Goal: Information Seeking & Learning: Learn about a topic

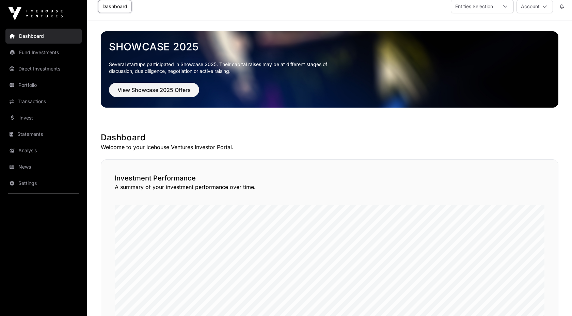
scroll to position [7, 0]
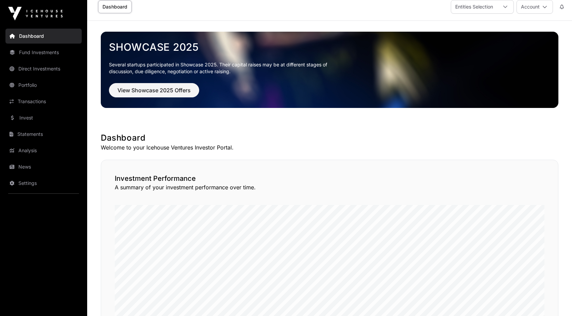
click at [47, 85] on link "Portfolio" at bounding box center [43, 85] width 76 height 15
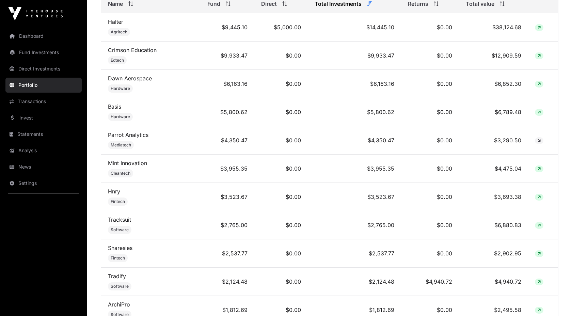
scroll to position [321, 0]
click at [172, 248] on td "Sharesies Fintech" at bounding box center [150, 253] width 99 height 28
click at [229, 253] on td "$2,537.77" at bounding box center [227, 253] width 54 height 28
click at [34, 132] on link "Statements" at bounding box center [43, 134] width 76 height 15
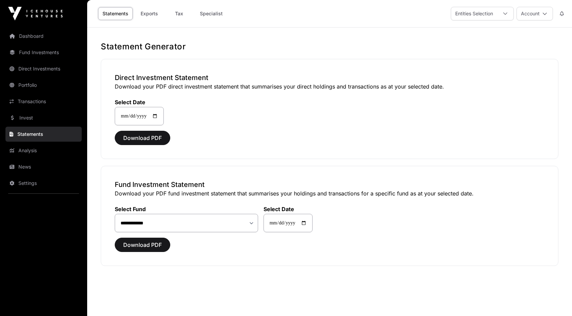
click at [55, 102] on link "Transactions" at bounding box center [43, 101] width 76 height 15
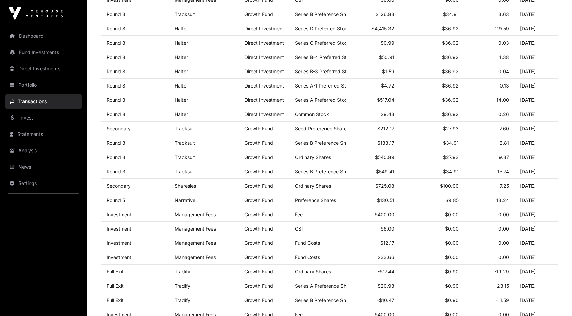
scroll to position [302, 0]
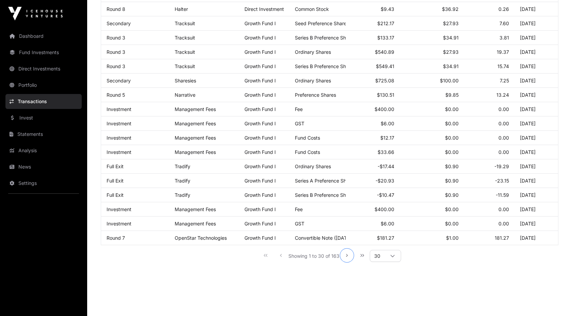
click at [347, 256] on icon "Next Page" at bounding box center [346, 255] width 5 height 5
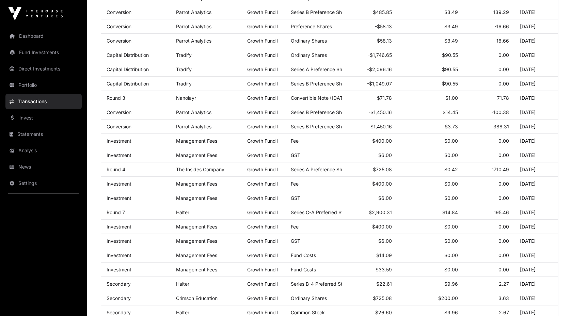
scroll to position [229, 0]
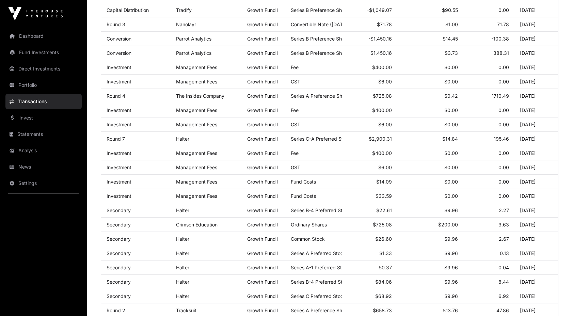
click at [44, 133] on link "Statements" at bounding box center [43, 134] width 76 height 15
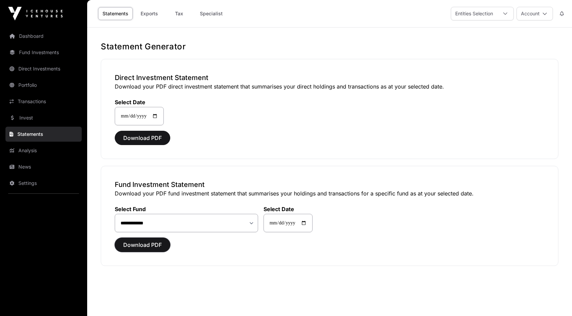
click at [141, 243] on span "Download PDF" at bounding box center [142, 245] width 38 height 8
click at [55, 99] on link "Transactions" at bounding box center [43, 101] width 76 height 15
click at [49, 88] on link "Portfolio" at bounding box center [43, 85] width 76 height 15
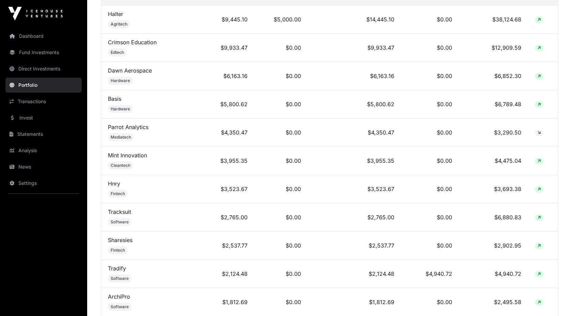
scroll to position [328, 0]
click at [122, 238] on link "Sharesies" at bounding box center [120, 240] width 25 height 7
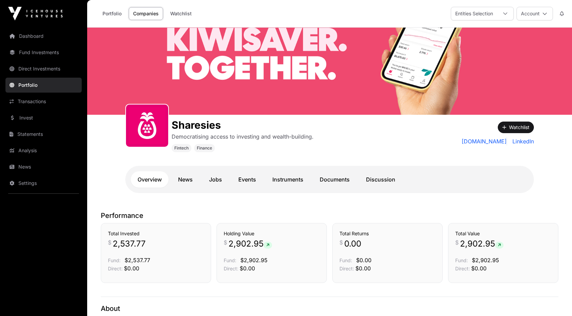
click at [35, 104] on link "Transactions" at bounding box center [43, 101] width 76 height 15
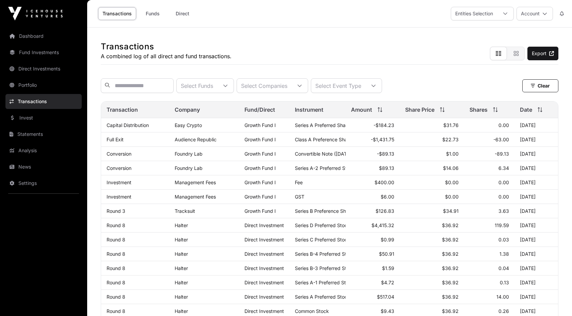
click at [43, 101] on link "Transactions" at bounding box center [43, 101] width 76 height 15
click at [128, 89] on input "text" at bounding box center [137, 85] width 73 height 15
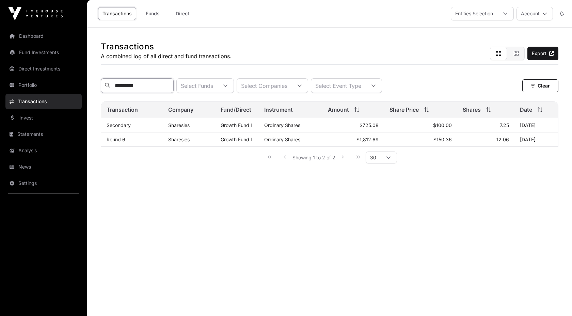
type input "*********"
click at [35, 70] on link "Direct Investments" at bounding box center [43, 68] width 76 height 15
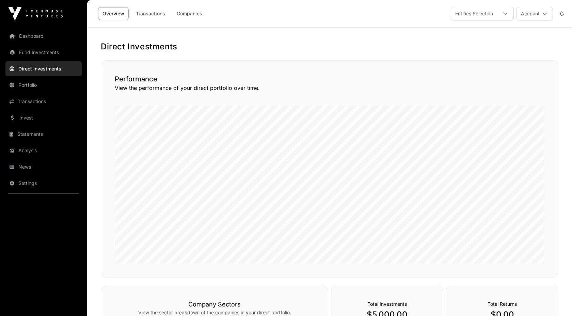
click at [190, 16] on link "Companies" at bounding box center [189, 13] width 34 height 13
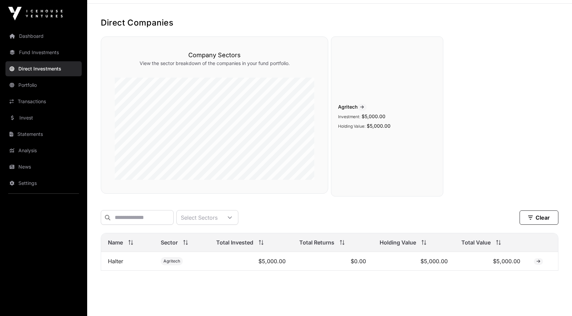
scroll to position [28, 0]
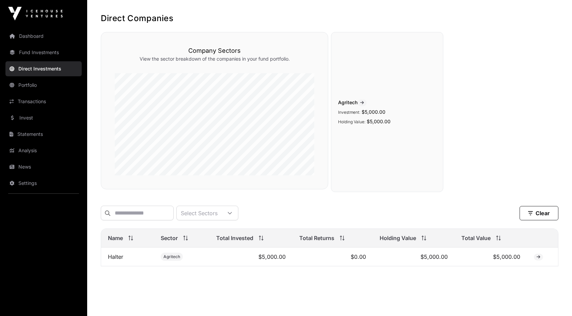
click at [55, 53] on link "Fund Investments" at bounding box center [43, 52] width 76 height 15
click at [40, 35] on link "Dashboard" at bounding box center [43, 36] width 76 height 15
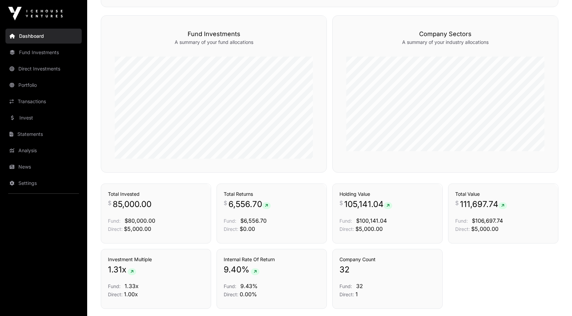
scroll to position [366, 0]
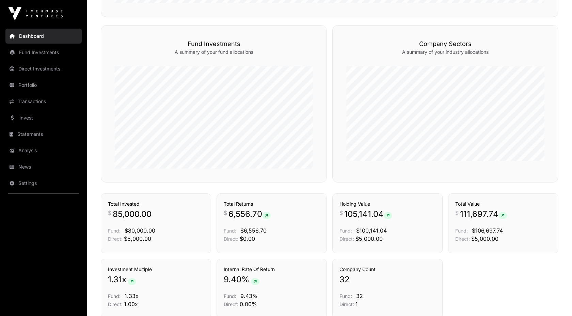
click at [49, 132] on link "Statements" at bounding box center [43, 134] width 76 height 15
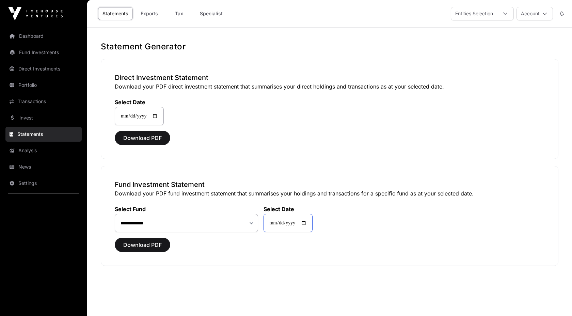
click at [275, 221] on input "**********" at bounding box center [287, 223] width 49 height 18
click at [289, 223] on input "**********" at bounding box center [287, 223] width 49 height 18
click at [307, 221] on input "**********" at bounding box center [287, 223] width 49 height 18
type input "**********"
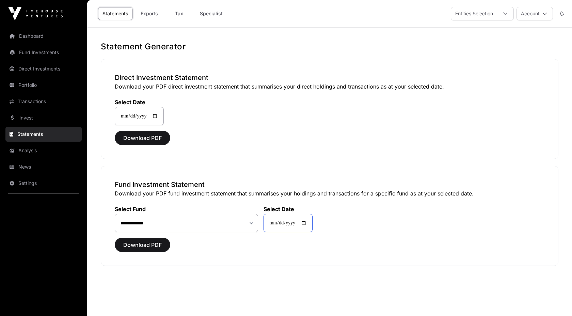
type input "**********"
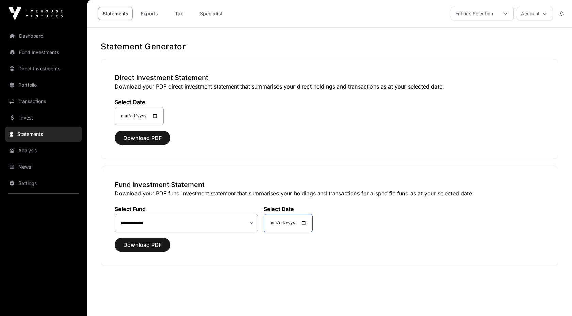
type input "**********"
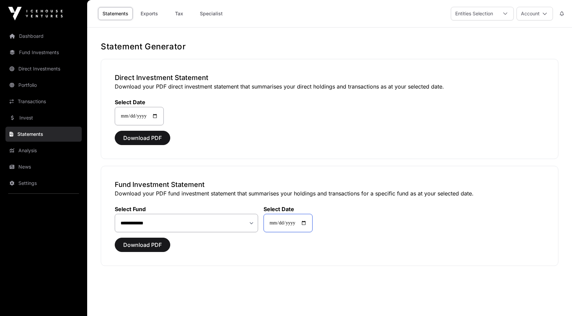
type input "**********"
click at [154, 244] on span "Download PDF" at bounding box center [142, 245] width 38 height 8
click at [54, 118] on link "Invest" at bounding box center [43, 117] width 76 height 15
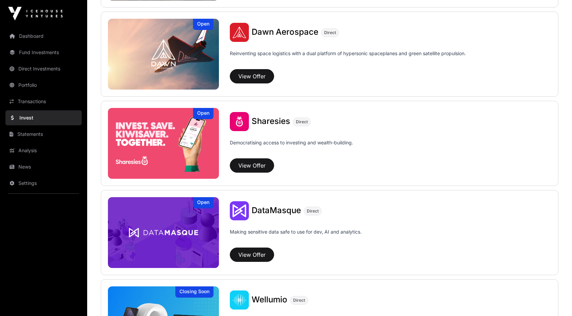
scroll to position [790, 0]
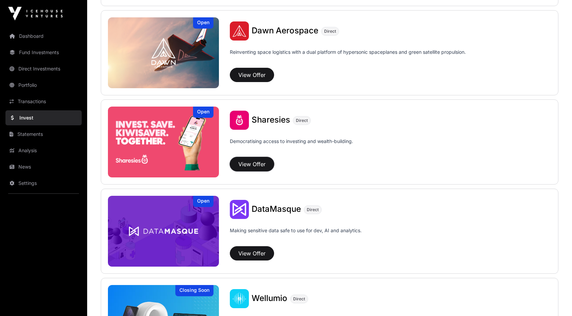
click at [254, 162] on button "View Offer" at bounding box center [252, 164] width 44 height 14
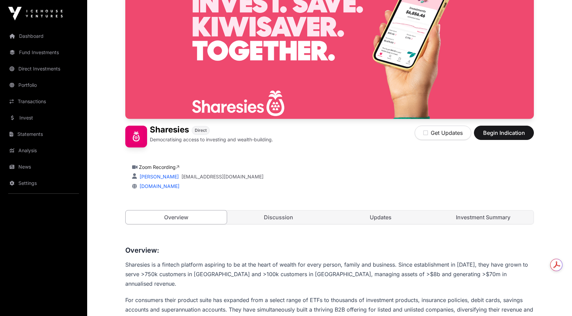
scroll to position [114, 0]
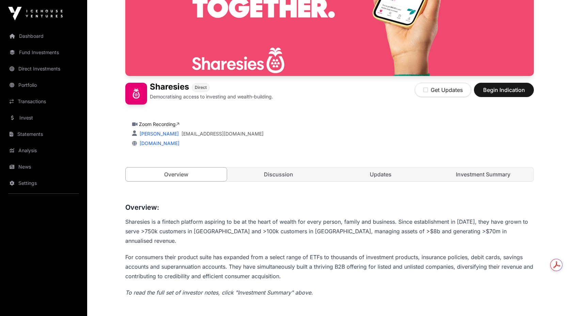
click at [471, 171] on link "Investment Summary" at bounding box center [483, 174] width 101 height 14
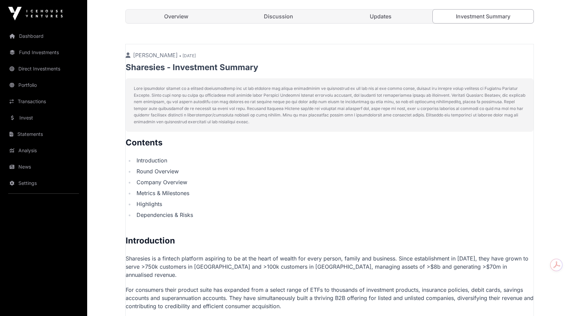
scroll to position [276, 0]
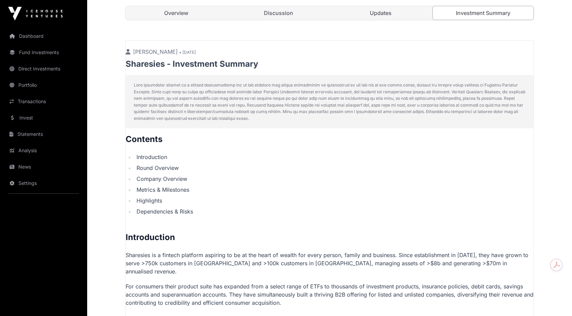
click at [280, 15] on link "Discussion" at bounding box center [278, 13] width 101 height 14
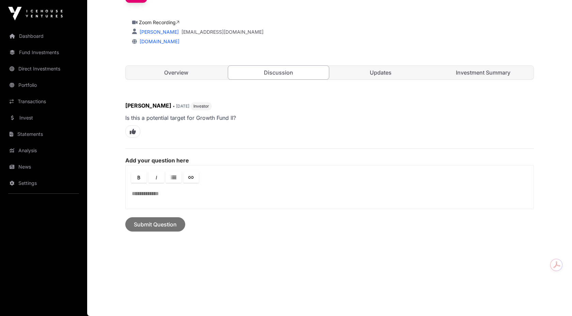
scroll to position [216, 0]
click at [381, 71] on link "Updates" at bounding box center [380, 73] width 101 height 14
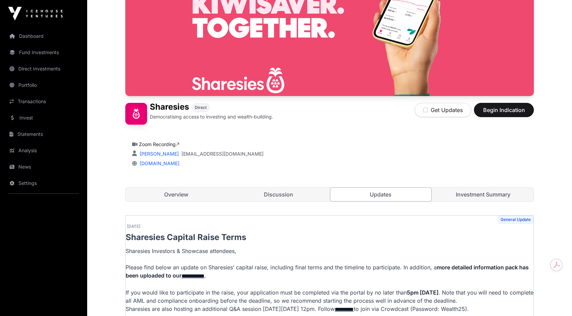
scroll to position [33, 0]
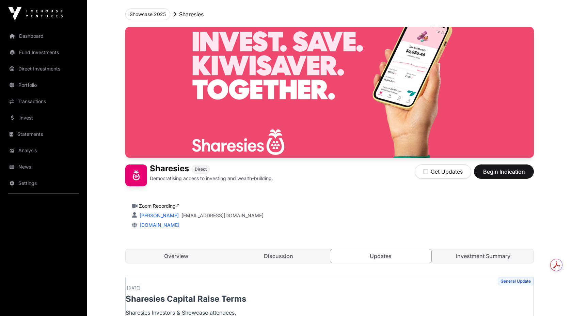
click at [475, 254] on link "Investment Summary" at bounding box center [483, 256] width 101 height 14
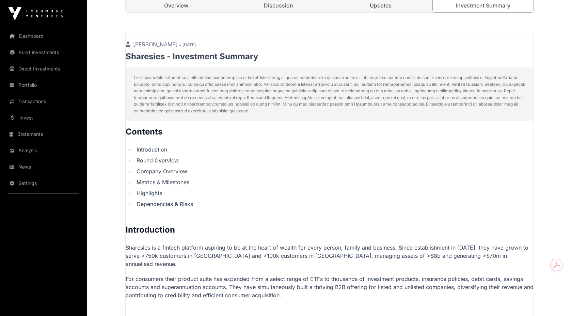
scroll to position [187, 0]
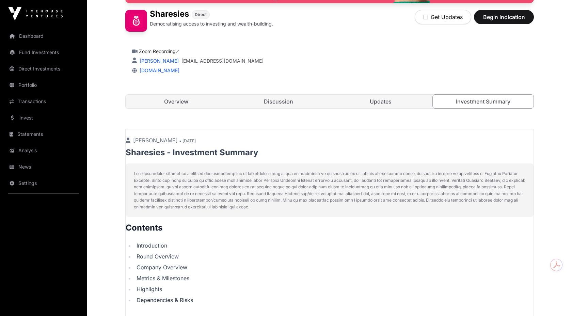
click at [196, 101] on link "Overview" at bounding box center [176, 102] width 101 height 14
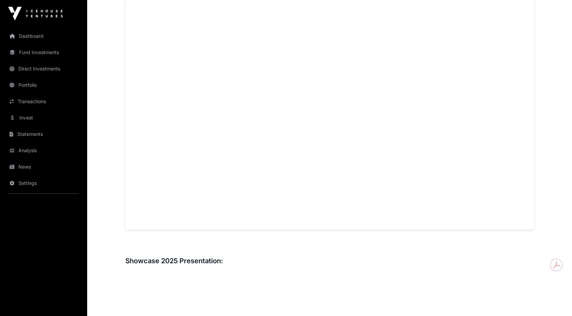
scroll to position [545, 0]
click at [38, 86] on link "Portfolio" at bounding box center [43, 85] width 76 height 15
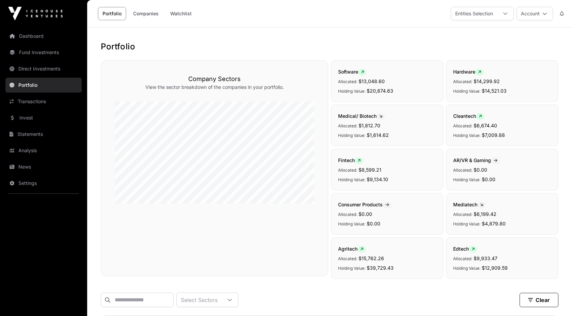
click at [38, 37] on link "Dashboard" at bounding box center [43, 36] width 76 height 15
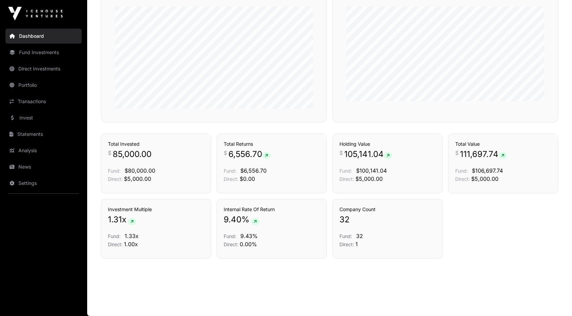
scroll to position [414, 0]
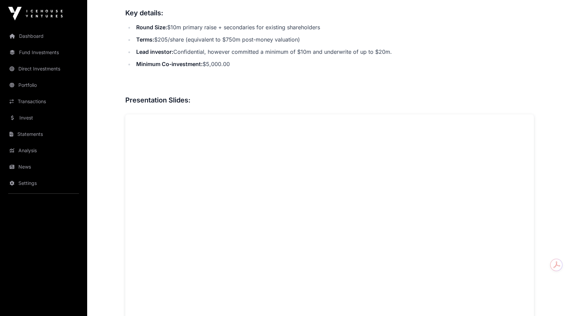
scroll to position [220, 0]
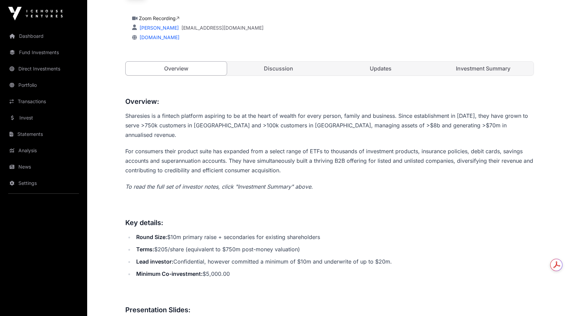
click at [475, 68] on link "Investment Summary" at bounding box center [483, 69] width 101 height 14
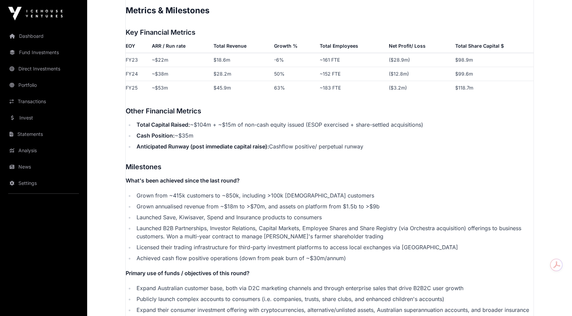
scroll to position [1185, 0]
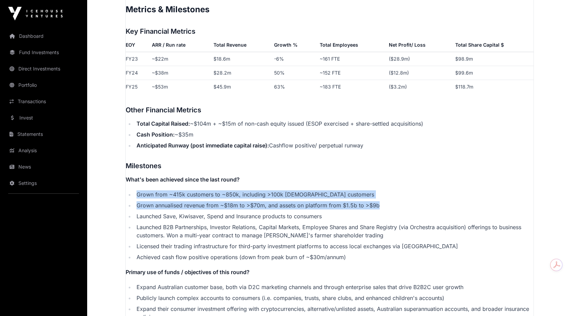
drag, startPoint x: 136, startPoint y: 186, endPoint x: 381, endPoint y: 197, distance: 245.6
click at [381, 197] on ul "Grown from ~415k customers to ~850k, including >100k [DEMOGRAPHIC_DATA] custome…" at bounding box center [330, 225] width 408 height 71
copy ul "Grown from ~415k customers to ~850k, including >100k Australian customers Grown…"
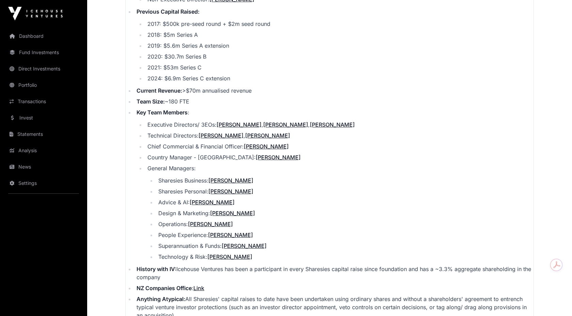
scroll to position [729, 0]
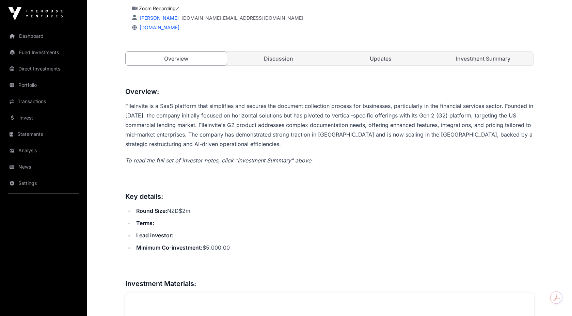
scroll to position [209, 0]
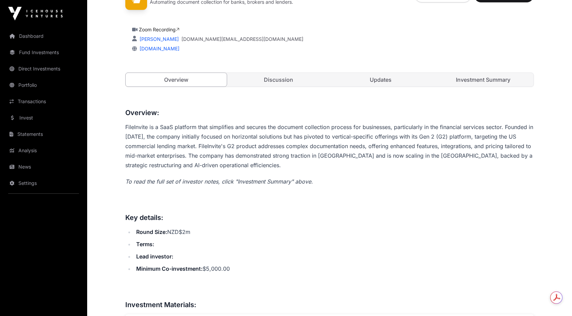
click at [479, 77] on link "Investment Summary" at bounding box center [483, 80] width 101 height 14
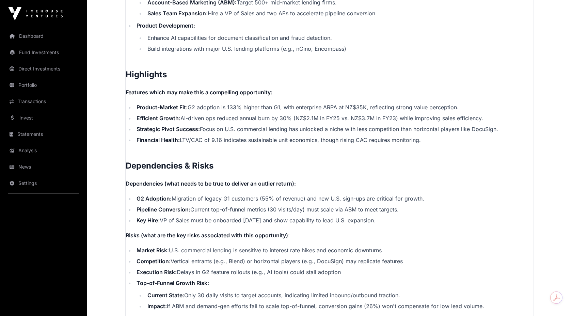
scroll to position [1308, 0]
